Goal: Transaction & Acquisition: Purchase product/service

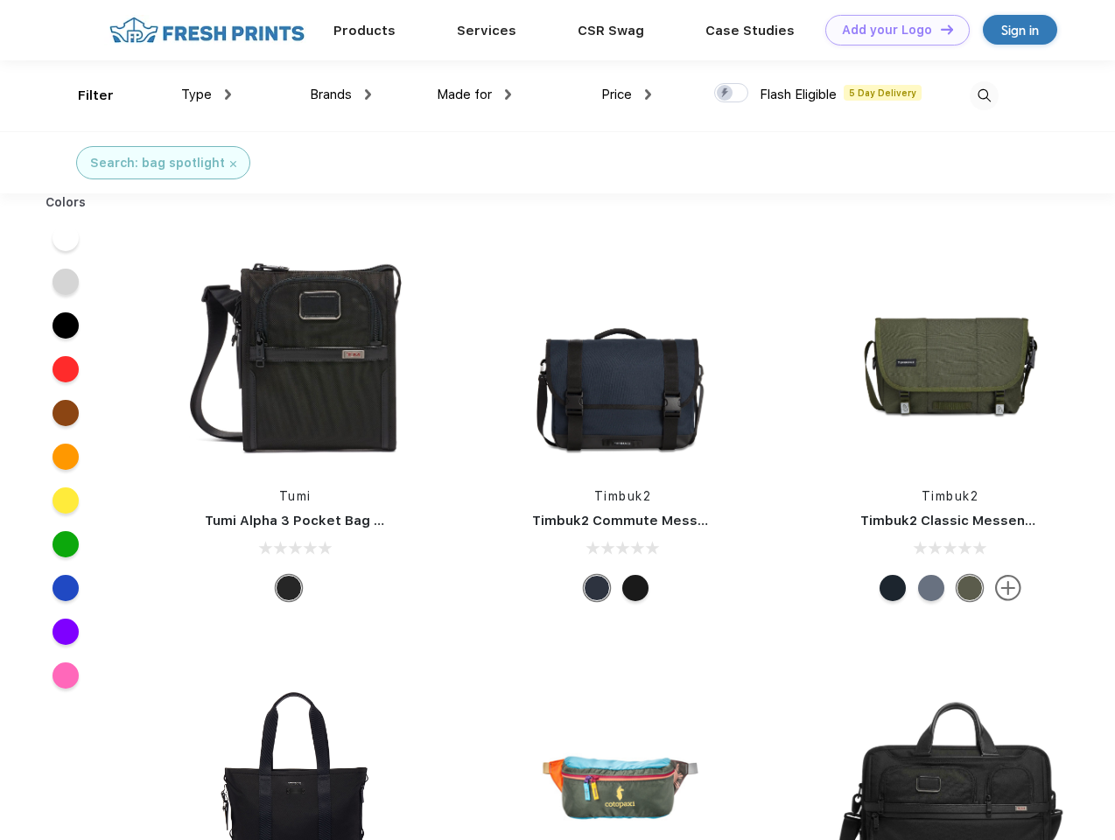
scroll to position [1, 0]
click at [891, 30] on link "Add your Logo Design Tool" at bounding box center [897, 30] width 144 height 31
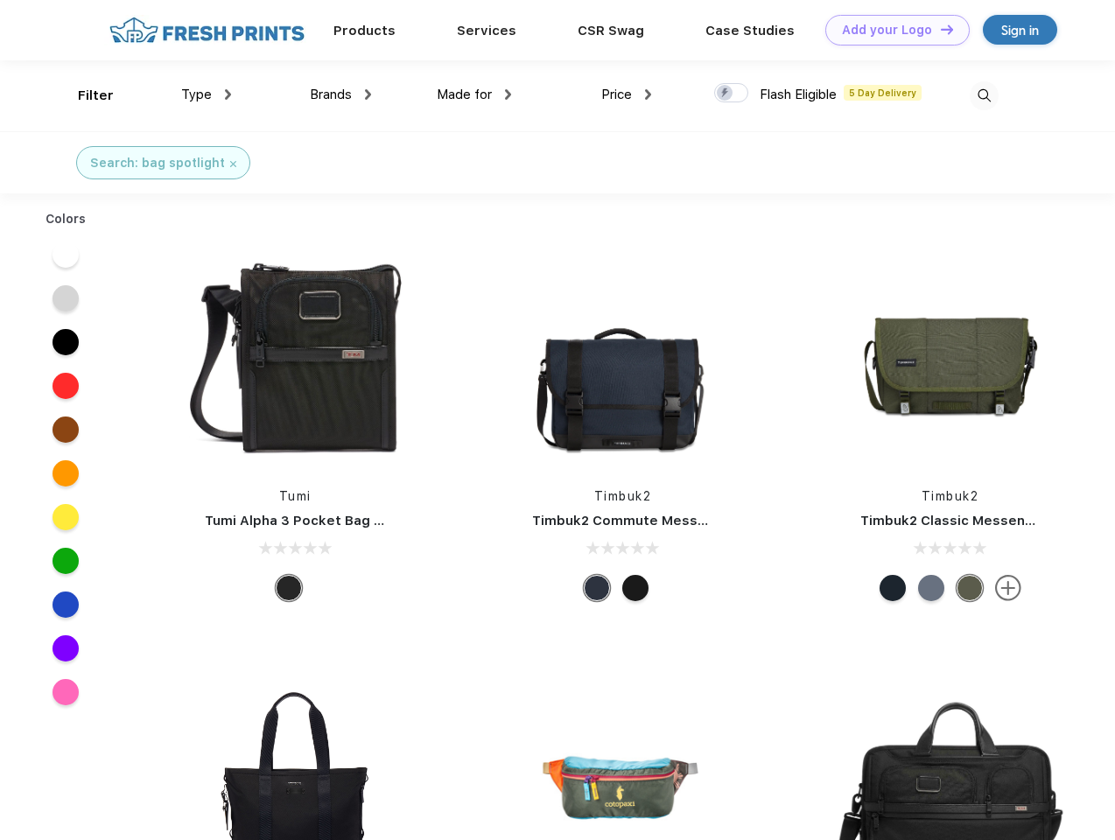
click at [0, 0] on div "Design Tool" at bounding box center [0, 0] width 0 height 0
click at [939, 29] on link "Add your Logo Design Tool" at bounding box center [897, 30] width 144 height 31
click at [84, 95] on div "Filter" at bounding box center [96, 96] width 36 height 20
click at [206, 94] on span "Type" at bounding box center [196, 95] width 31 height 16
click at [340, 94] on span "Brands" at bounding box center [331, 95] width 42 height 16
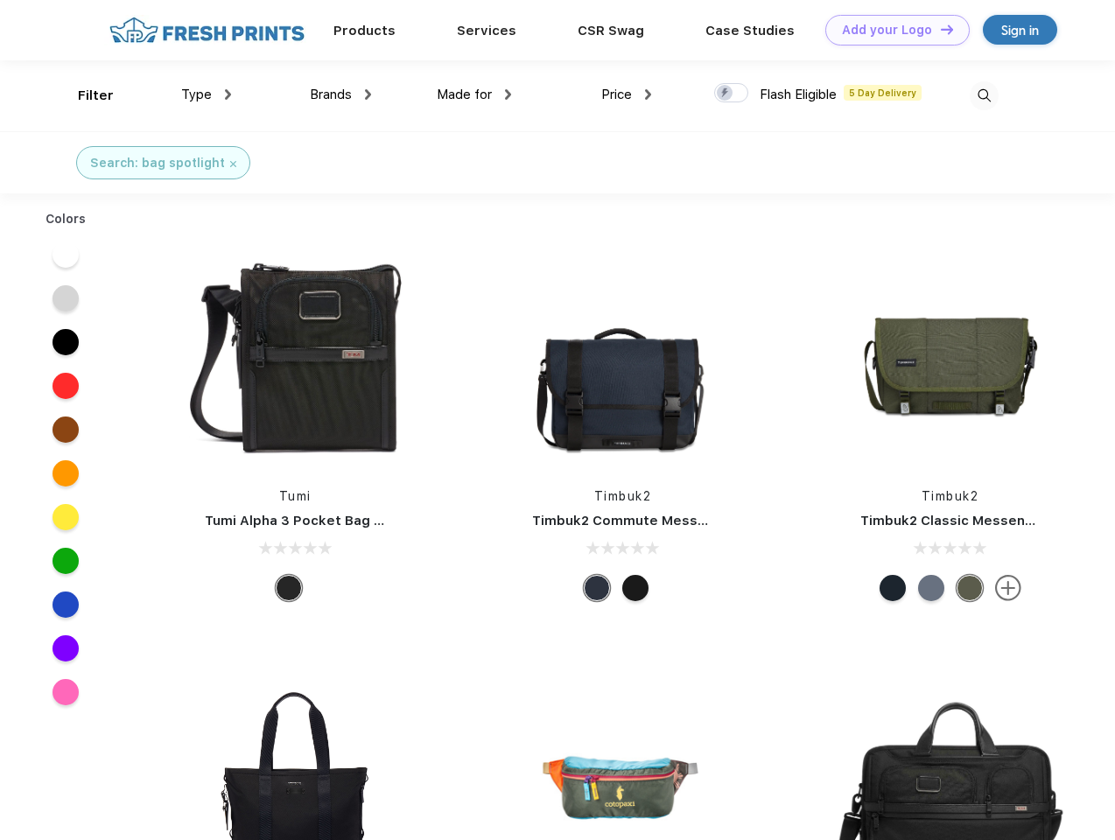
click at [474, 94] on span "Made for" at bounding box center [464, 95] width 55 height 16
click at [626, 94] on span "Price" at bounding box center [616, 95] width 31 height 16
click at [731, 94] on div at bounding box center [731, 92] width 34 height 19
click at [725, 94] on input "checkbox" at bounding box center [719, 87] width 11 height 11
click at [983, 95] on img at bounding box center [983, 95] width 29 height 29
